Goal: Find specific page/section: Find specific page/section

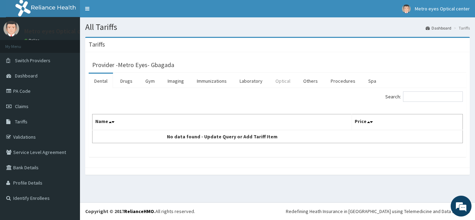
click at [286, 83] on link "Optical" at bounding box center [283, 81] width 26 height 15
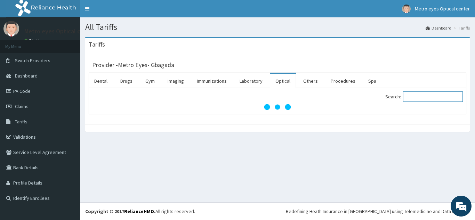
click at [429, 98] on input "Search:" at bounding box center [433, 96] width 60 height 10
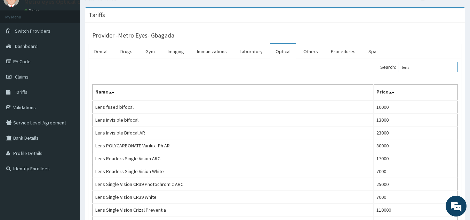
scroll to position [37, 0]
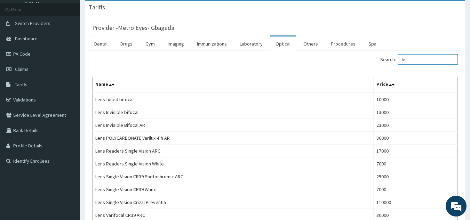
type input "l"
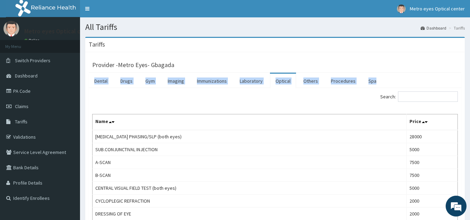
drag, startPoint x: 469, startPoint y: 55, endPoint x: 472, endPoint y: 73, distance: 18.3
click at [18, 75] on span "Dashboard" at bounding box center [26, 76] width 23 height 6
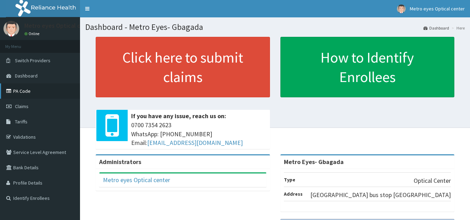
click at [26, 89] on link "PA Code" at bounding box center [40, 90] width 80 height 15
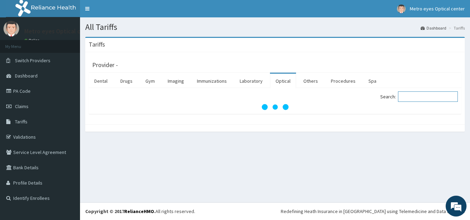
click at [425, 96] on input "Search:" at bounding box center [428, 96] width 60 height 10
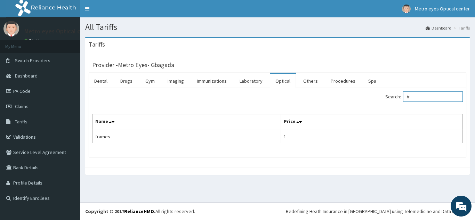
type input "f"
type input "r"
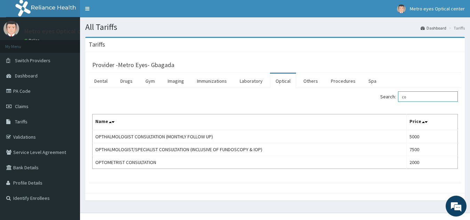
type input "c"
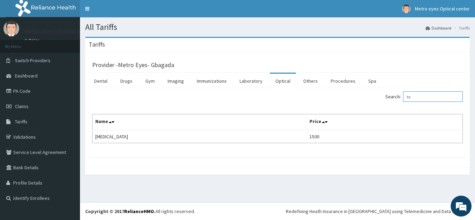
type input "t"
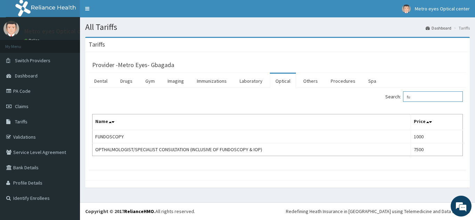
type input "f"
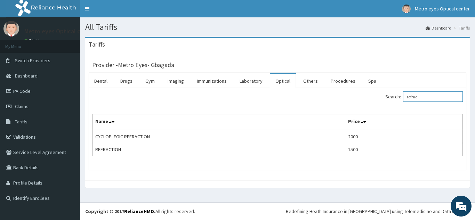
type input "refrac"
click at [27, 93] on link "PA Code" at bounding box center [40, 90] width 80 height 15
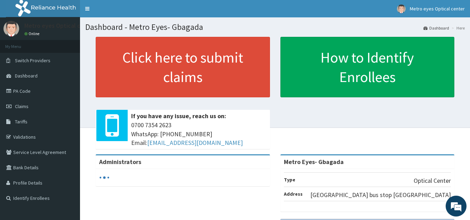
click at [33, 87] on link "PA Code" at bounding box center [40, 90] width 80 height 15
